Goal: Information Seeking & Learning: Learn about a topic

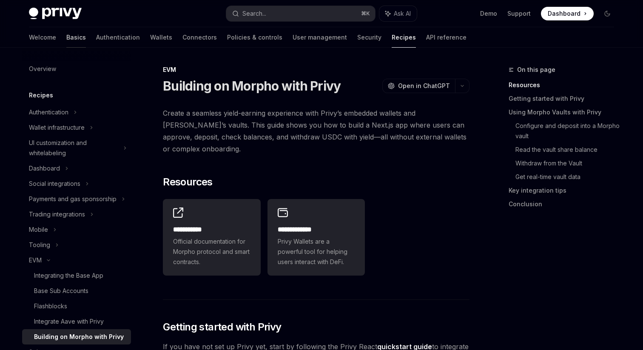
click at [66, 38] on link "Basics" at bounding box center [76, 37] width 20 height 20
click at [60, 71] on div "Overview" at bounding box center [77, 69] width 97 height 10
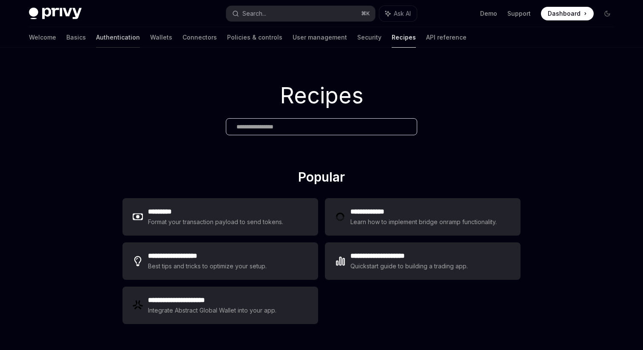
click at [96, 42] on link "Authentication" at bounding box center [118, 37] width 44 height 20
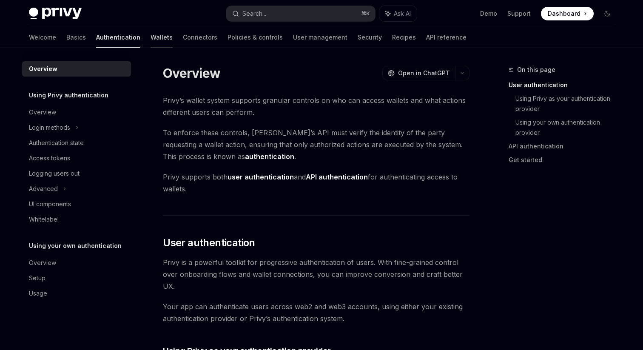
click at [151, 40] on link "Wallets" at bounding box center [162, 37] width 22 height 20
type textarea "*"
